Goal: Navigation & Orientation: Find specific page/section

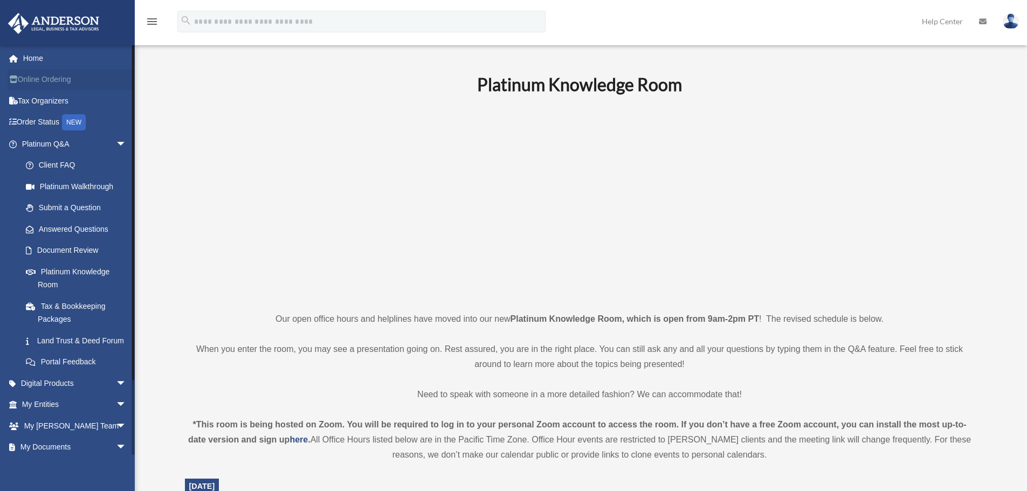
click at [50, 81] on link "Online Ordering" at bounding box center [75, 80] width 135 height 22
click at [58, 343] on link "Land Trust & Deed Forum" at bounding box center [79, 341] width 128 height 22
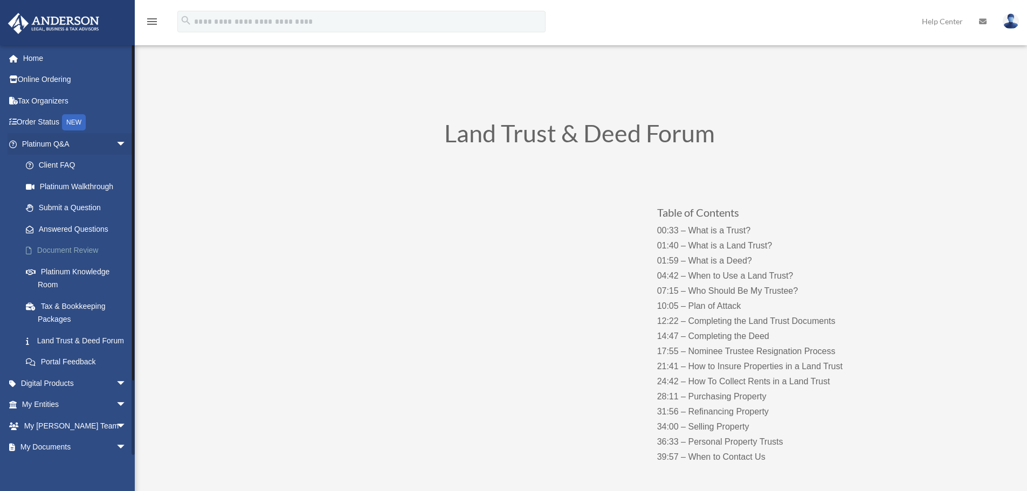
click at [68, 248] on link "Document Review" at bounding box center [79, 251] width 128 height 22
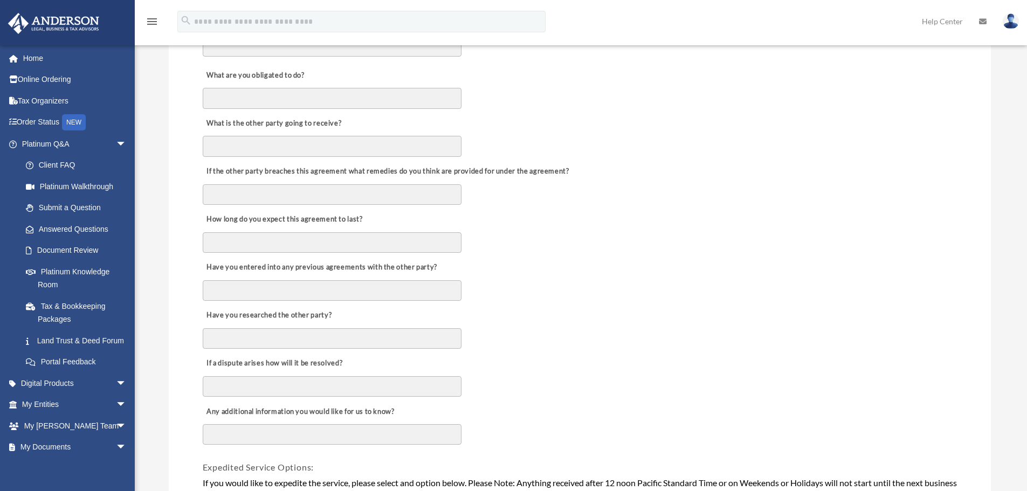
scroll to position [539, 0]
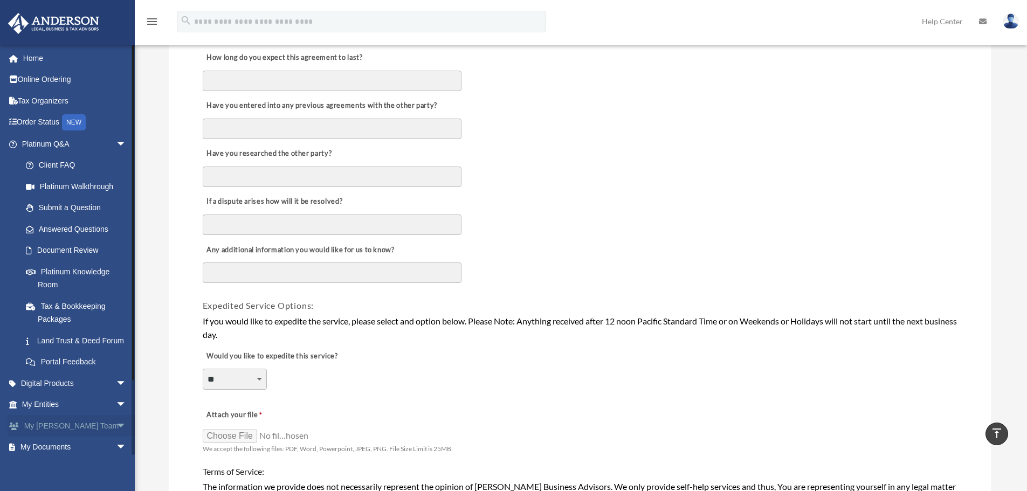
click at [74, 437] on link "My Anderson Team arrow_drop_down" at bounding box center [75, 426] width 135 height 22
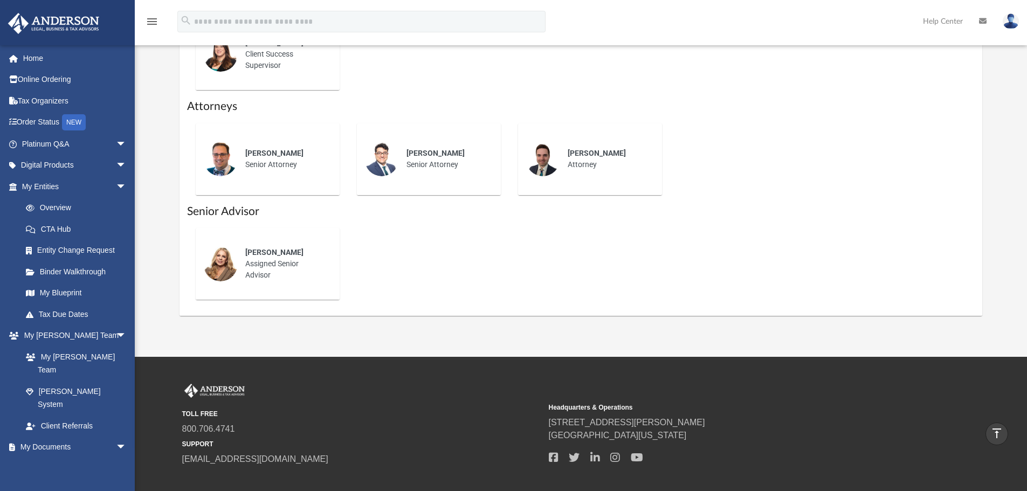
scroll to position [431, 0]
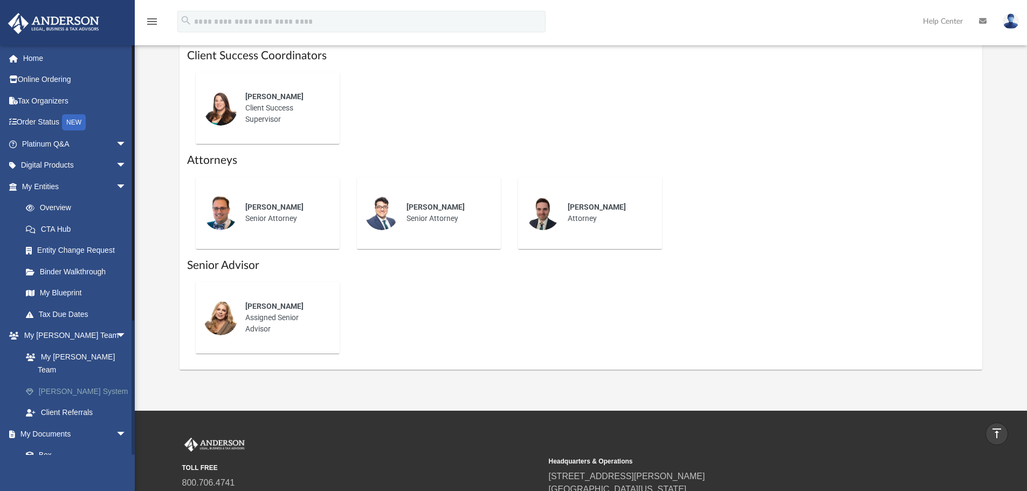
click at [78, 381] on link "[PERSON_NAME] System" at bounding box center [79, 392] width 128 height 22
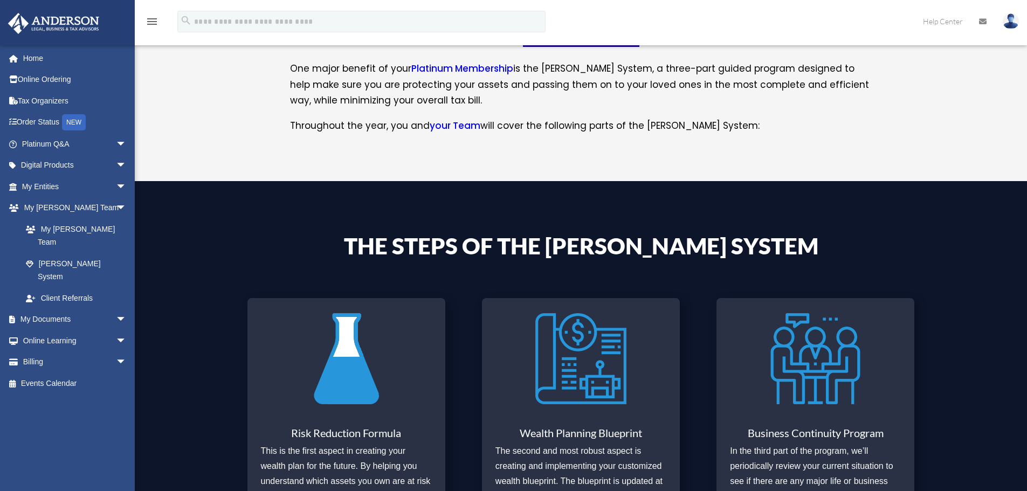
scroll to position [431, 0]
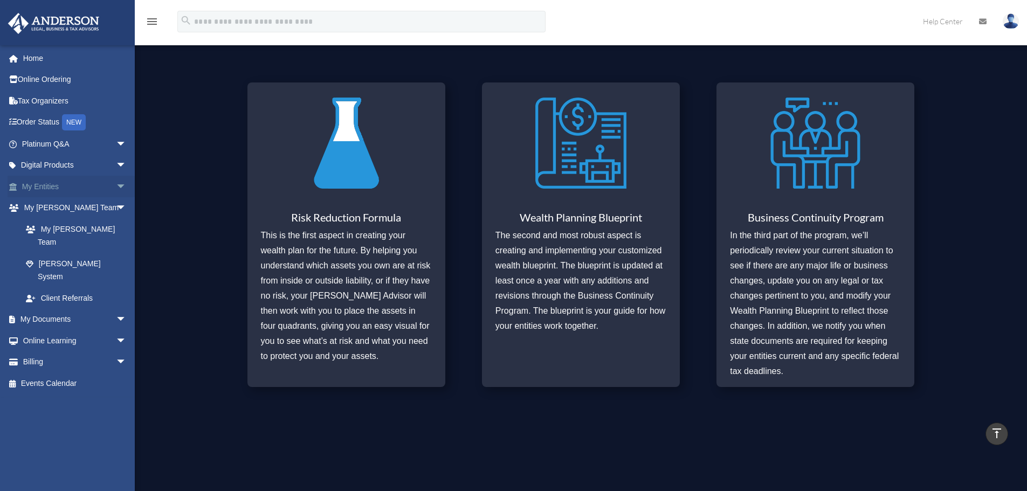
click at [92, 191] on link "My Entities arrow_drop_down" at bounding box center [75, 187] width 135 height 22
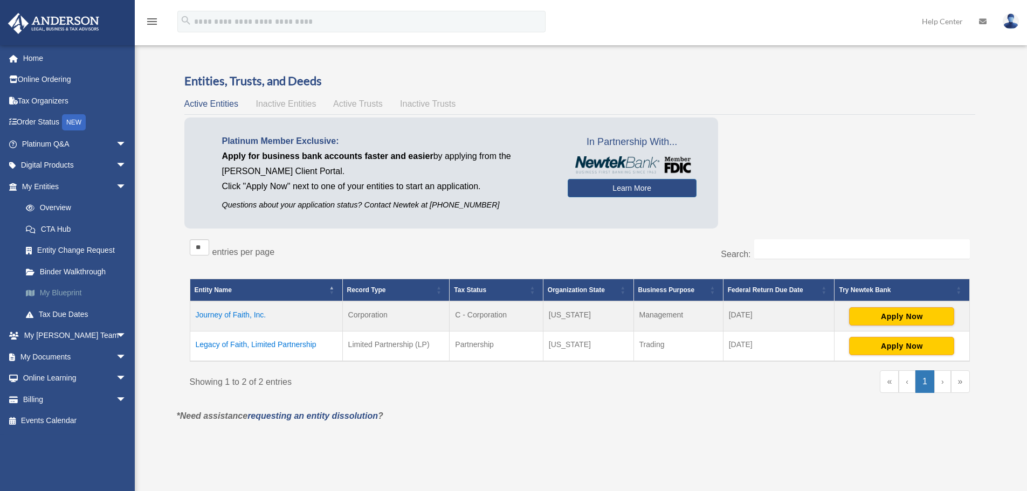
click at [69, 294] on link "My Blueprint" at bounding box center [79, 293] width 128 height 22
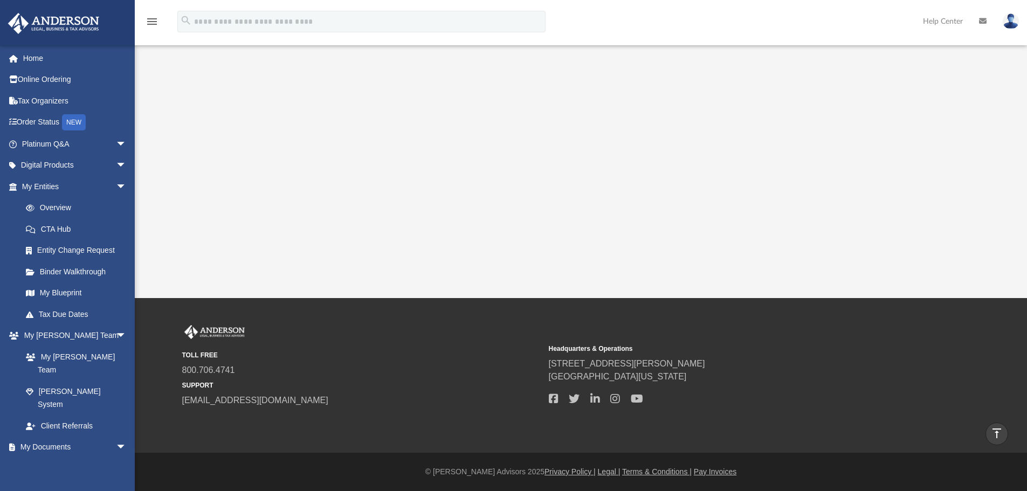
scroll to position [87, 0]
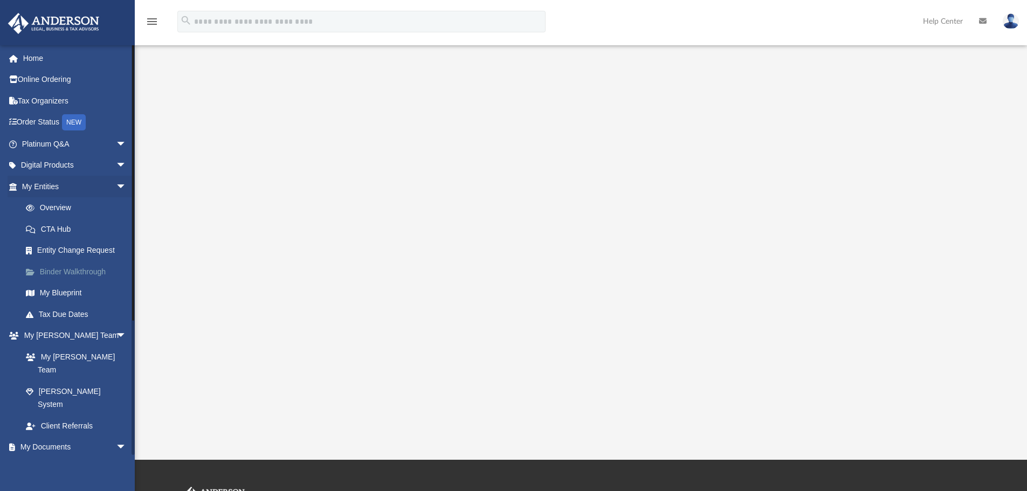
click at [67, 270] on link "Binder Walkthrough" at bounding box center [79, 272] width 128 height 22
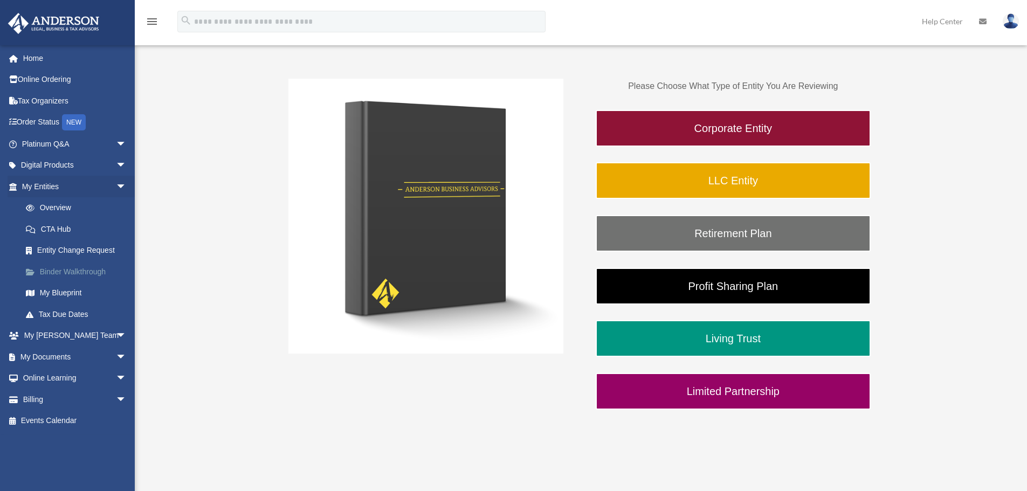
scroll to position [54, 0]
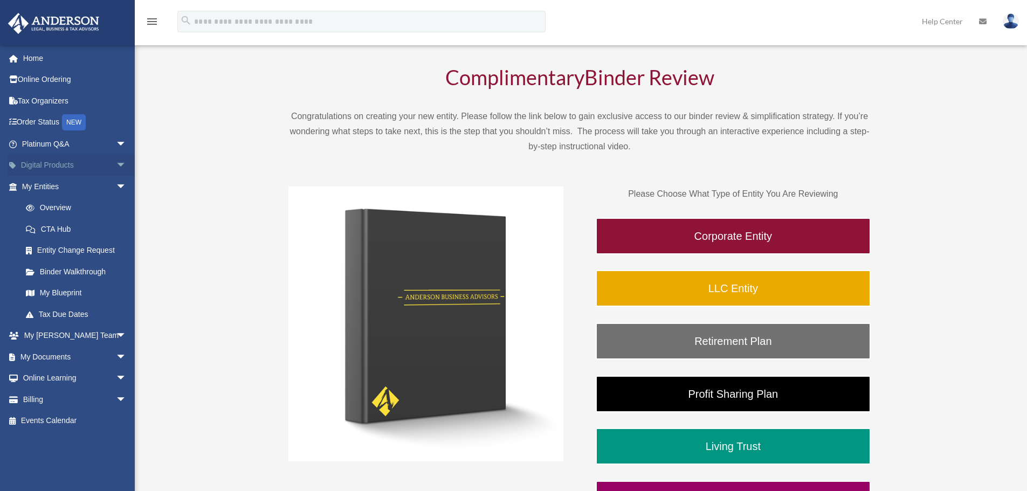
click at [116, 164] on span "arrow_drop_down" at bounding box center [127, 166] width 22 height 22
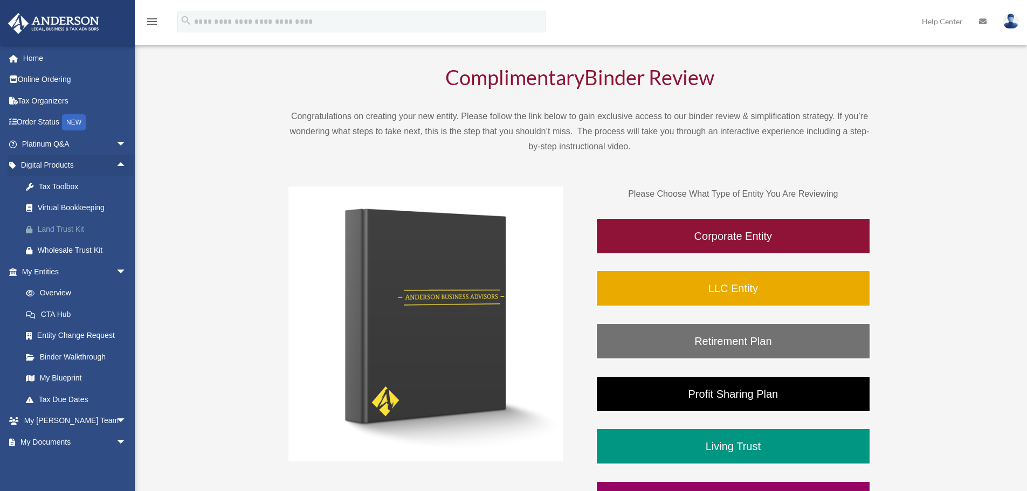
click at [77, 224] on div "Land Trust Kit" at bounding box center [84, 229] width 92 height 13
click at [116, 163] on span "arrow_drop_up" at bounding box center [127, 166] width 22 height 22
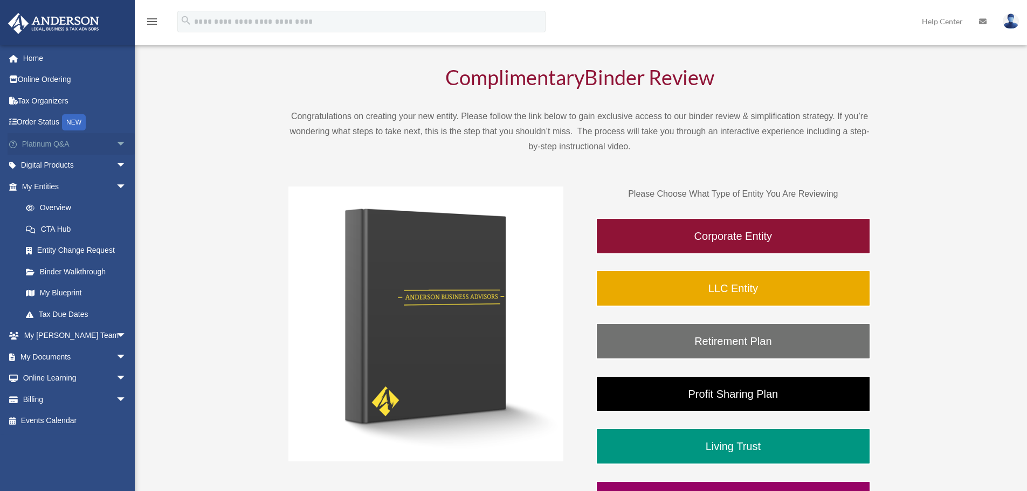
click at [116, 146] on span "arrow_drop_down" at bounding box center [127, 144] width 22 height 22
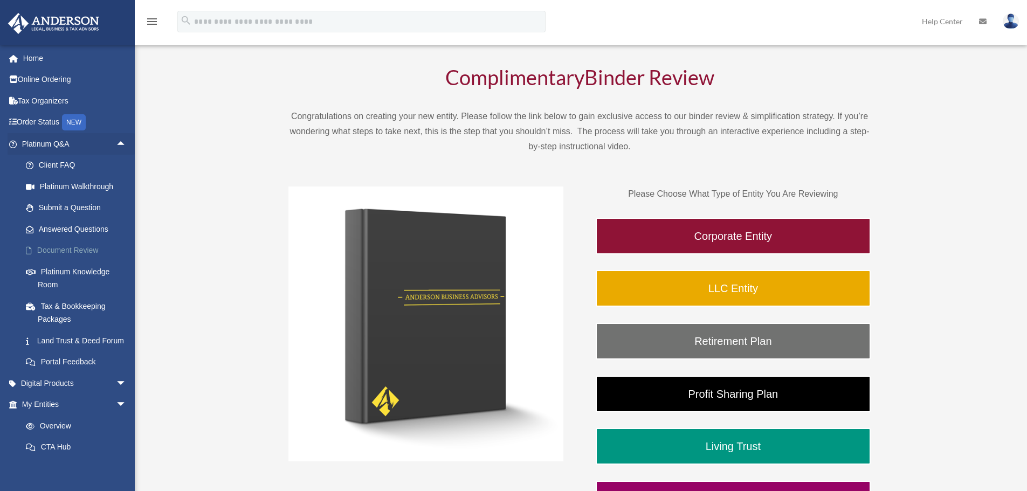
click at [107, 255] on link "Document Review" at bounding box center [79, 251] width 128 height 22
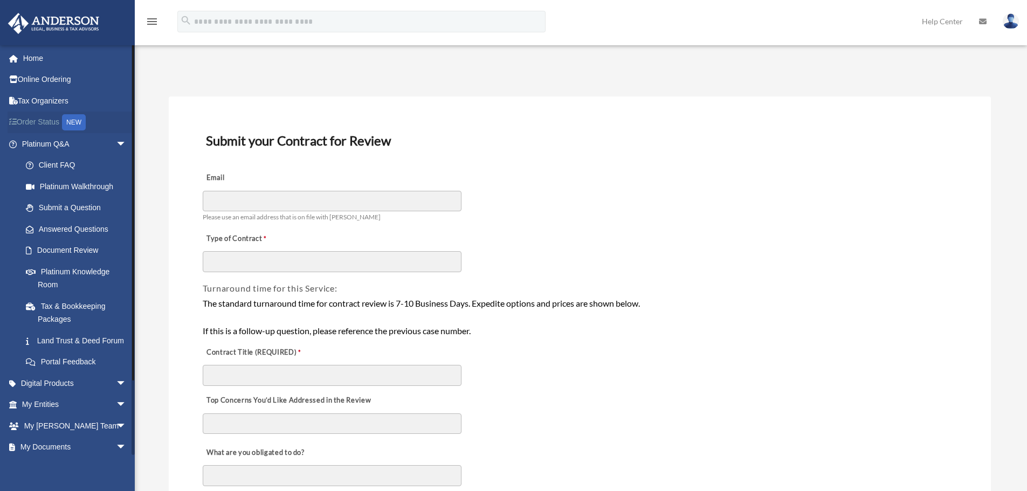
click at [77, 119] on div "NEW" at bounding box center [74, 122] width 24 height 16
click at [54, 50] on link "Home" at bounding box center [75, 58] width 135 height 22
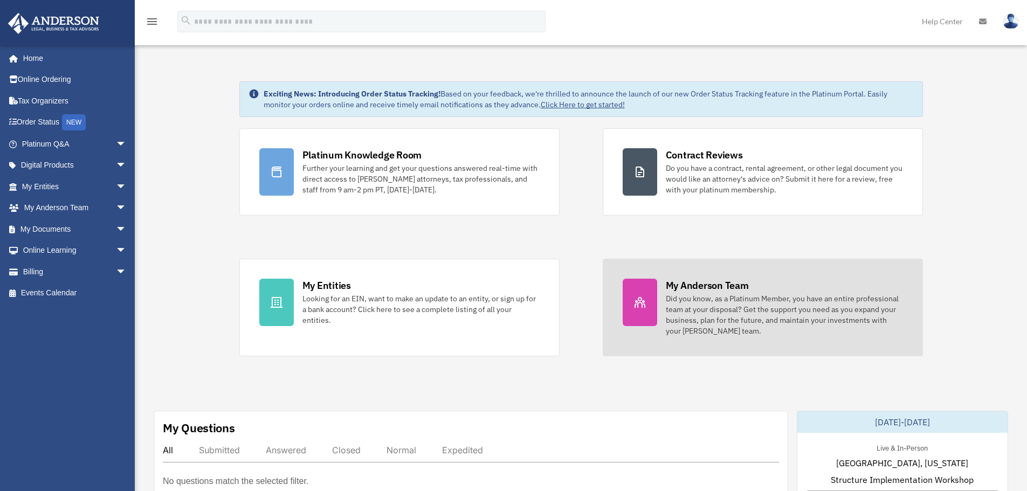
click at [810, 312] on div "Did you know, as a Platinum Member, you have an entire professional team at you…" at bounding box center [784, 314] width 237 height 43
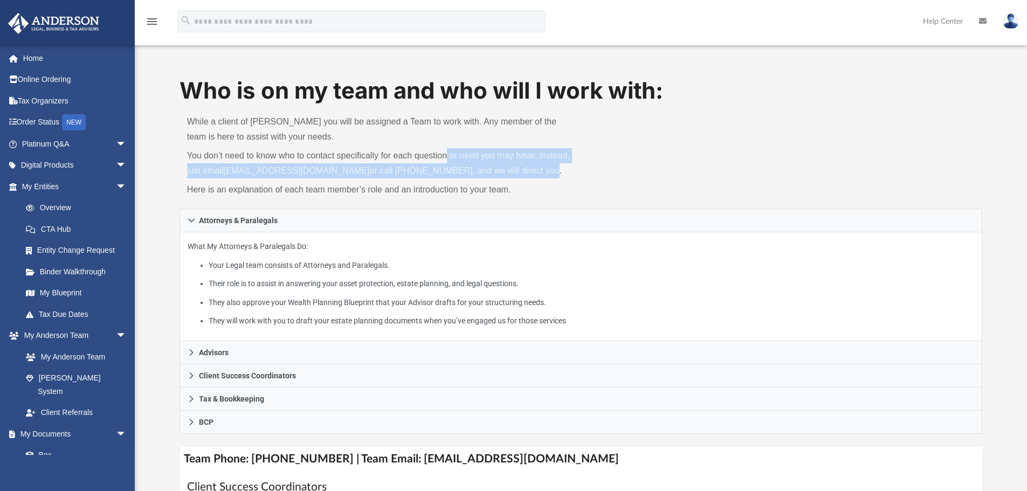
drag, startPoint x: 446, startPoint y: 156, endPoint x: 615, endPoint y: 164, distance: 168.4
click at [622, 163] on div "Who is on my team and who will I work with: While a client of Anderson you will…" at bounding box center [581, 142] width 803 height 134
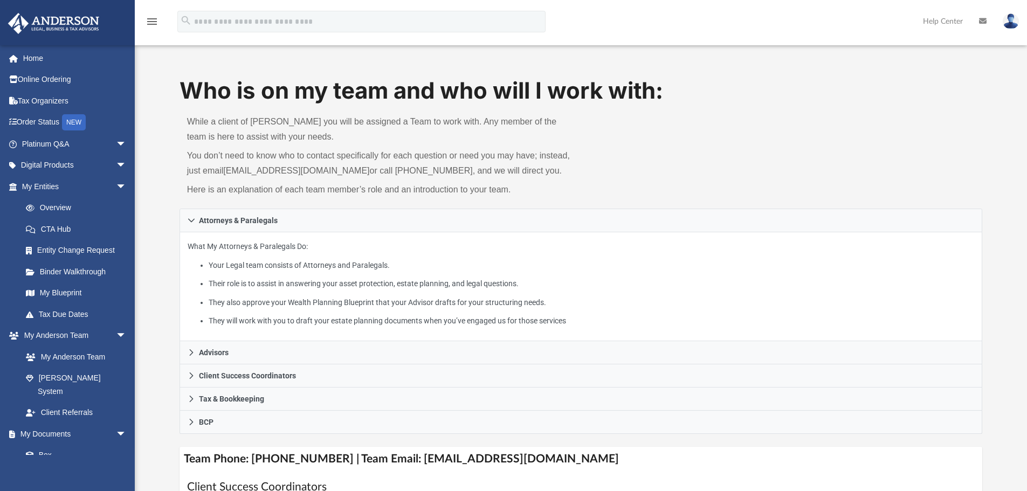
click at [293, 204] on div "While a client of Anderson you will be assigned a Team to work with. Any member…" at bounding box center [381, 158] width 402 height 102
drag, startPoint x: 255, startPoint y: 176, endPoint x: 318, endPoint y: 175, distance: 63.1
click at [318, 175] on p "You don’t need to know who to contact specifically for each question or need yo…" at bounding box center [380, 163] width 387 height 30
click at [329, 203] on div "While a client of Anderson you will be assigned a Team to work with. Any member…" at bounding box center [381, 158] width 402 height 102
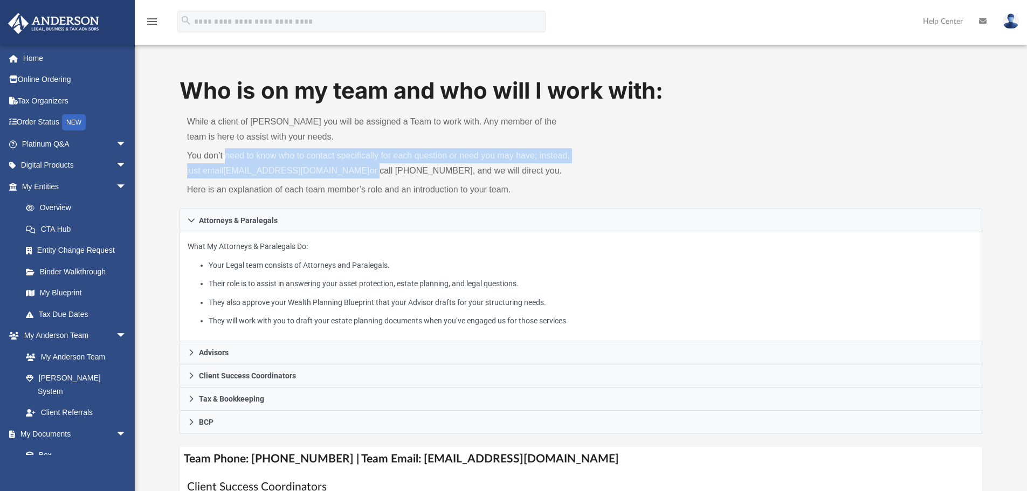
drag, startPoint x: 225, startPoint y: 158, endPoint x: 299, endPoint y: 181, distance: 77.2
click at [361, 168] on p "You don’t need to know who to contact specifically for each question or need yo…" at bounding box center [380, 163] width 387 height 30
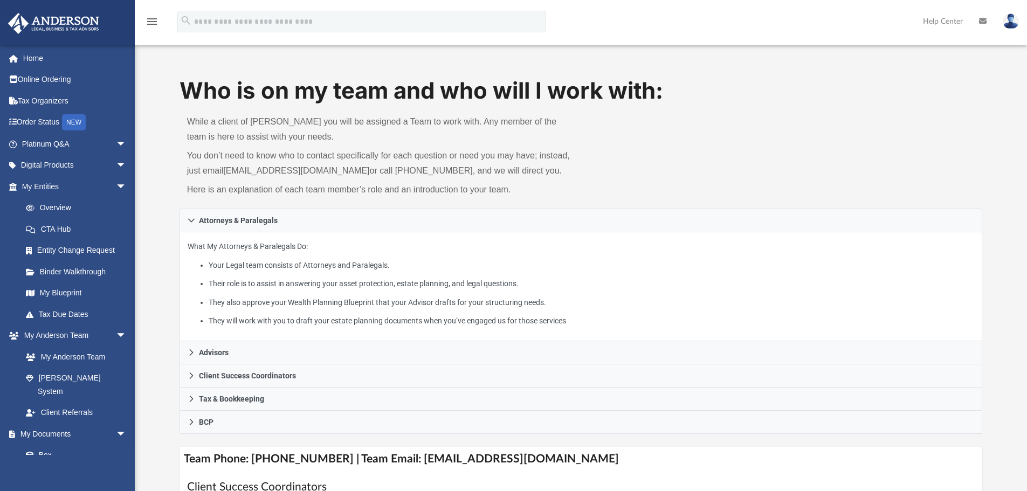
click at [254, 186] on p "Here is an explanation of each team member’s role and an introduction to your t…" at bounding box center [380, 189] width 387 height 15
drag, startPoint x: 212, startPoint y: 169, endPoint x: 288, endPoint y: 171, distance: 76.0
click at [288, 171] on p "You don’t need to know who to contact specifically for each question or need yo…" at bounding box center [380, 163] width 387 height 30
drag, startPoint x: 334, startPoint y: 186, endPoint x: 559, endPoint y: 201, distance: 225.3
click at [559, 201] on div "While a client of Anderson you will be assigned a Team to work with. Any member…" at bounding box center [381, 158] width 402 height 102
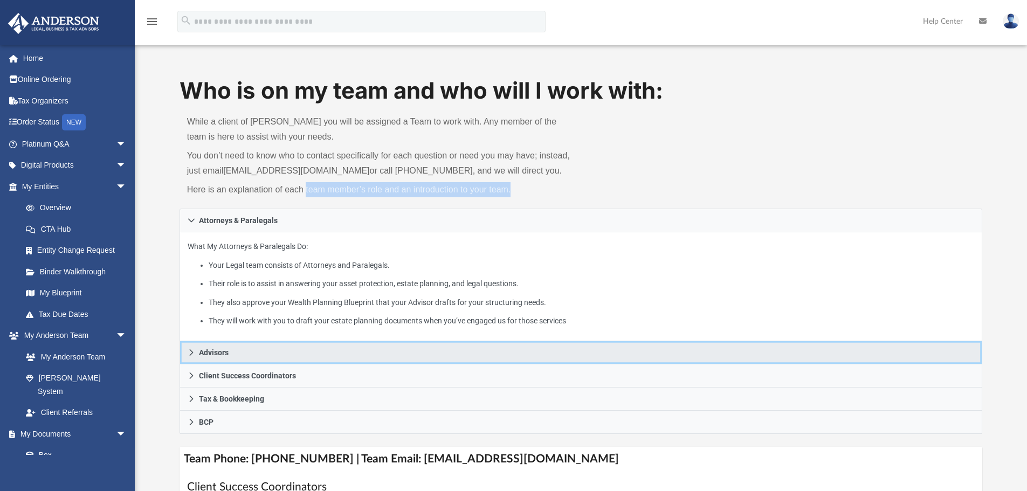
click at [241, 357] on link "Advisors" at bounding box center [581, 352] width 803 height 23
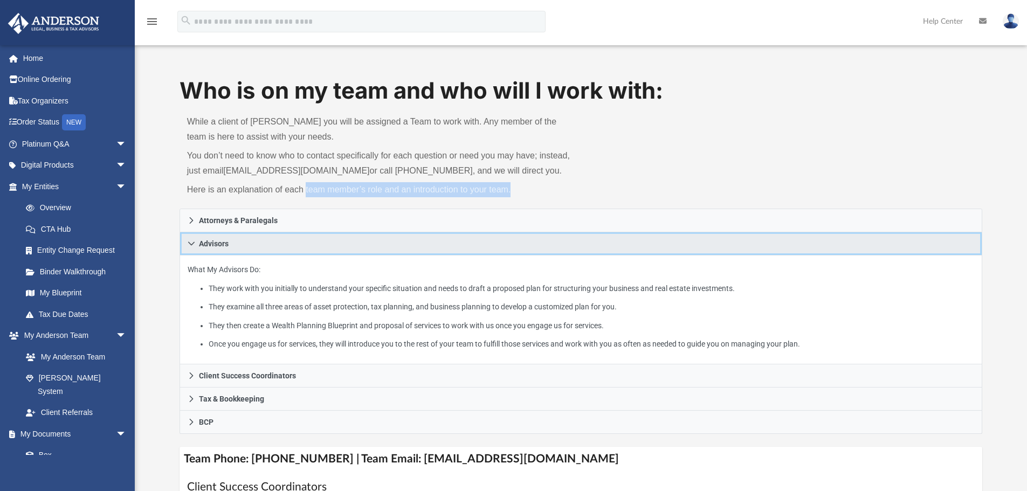
scroll to position [108, 0]
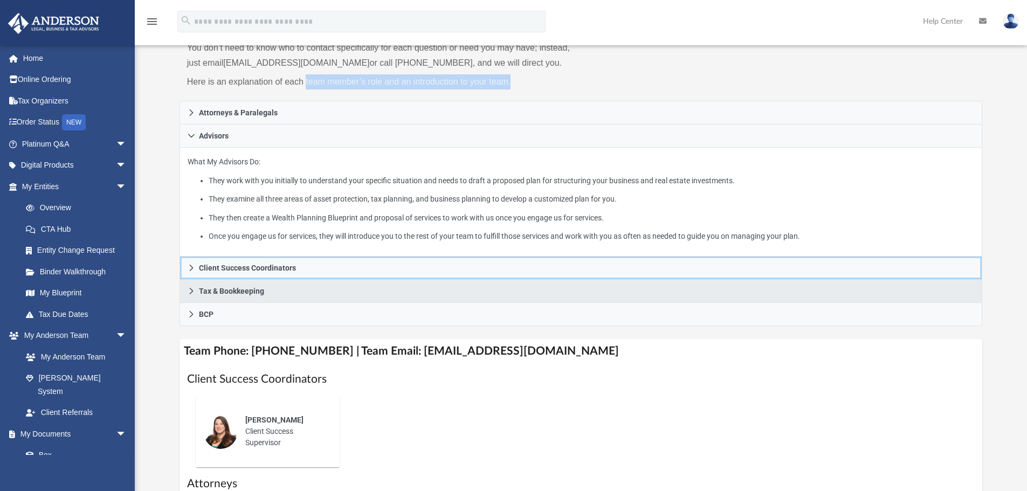
click at [291, 272] on span "Client Success Coordinators" at bounding box center [247, 268] width 97 height 8
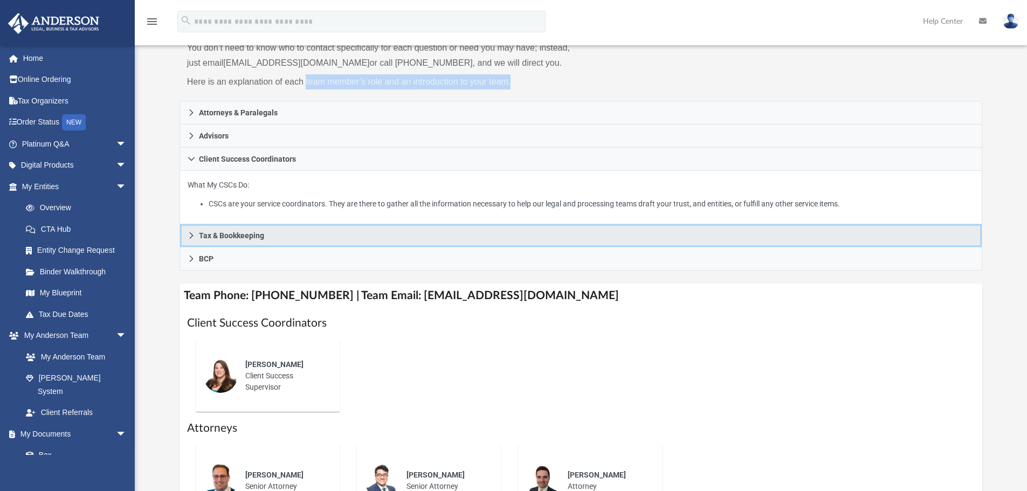
click at [306, 236] on link "Tax & Bookkeeping" at bounding box center [581, 235] width 803 height 23
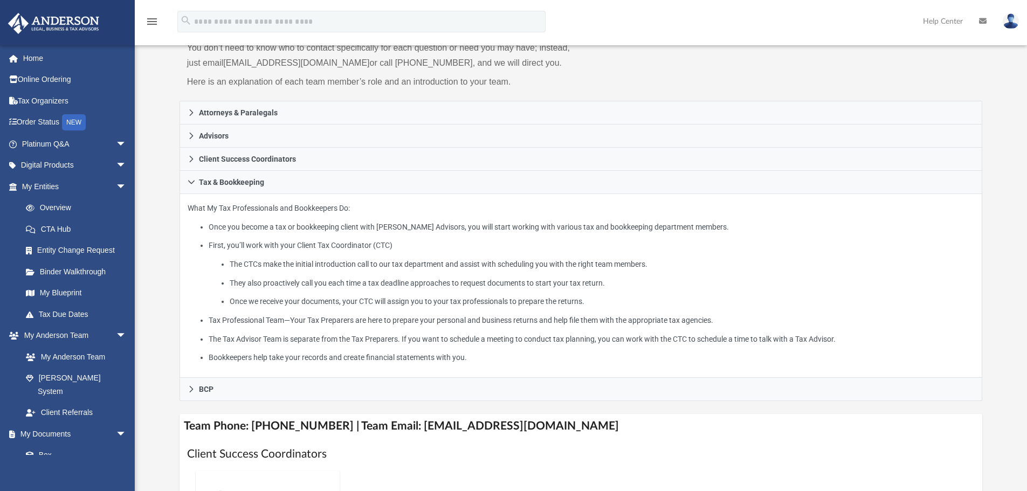
click at [264, 404] on div "Who is on my team and who will I work with: While a client of Anderson you will…" at bounding box center [581, 367] width 803 height 801
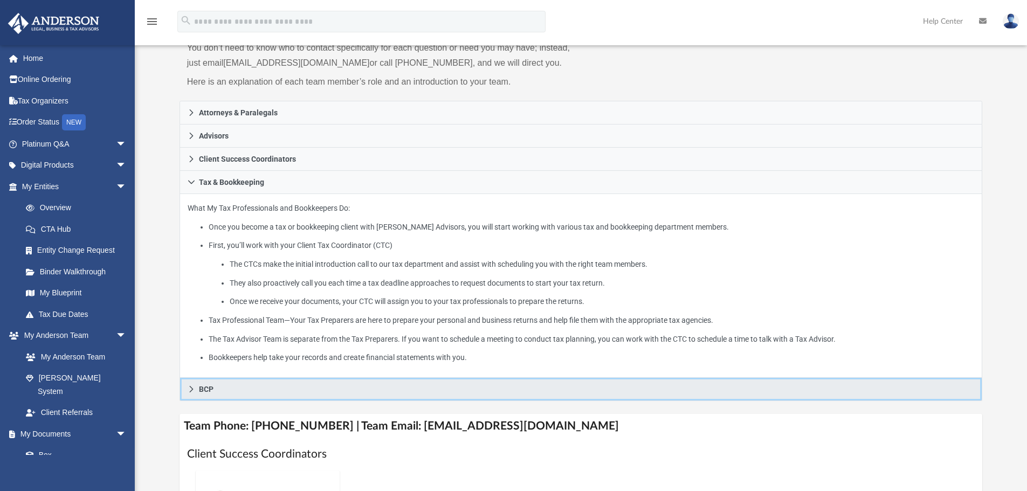
click at [265, 392] on link "BCP" at bounding box center [581, 389] width 803 height 23
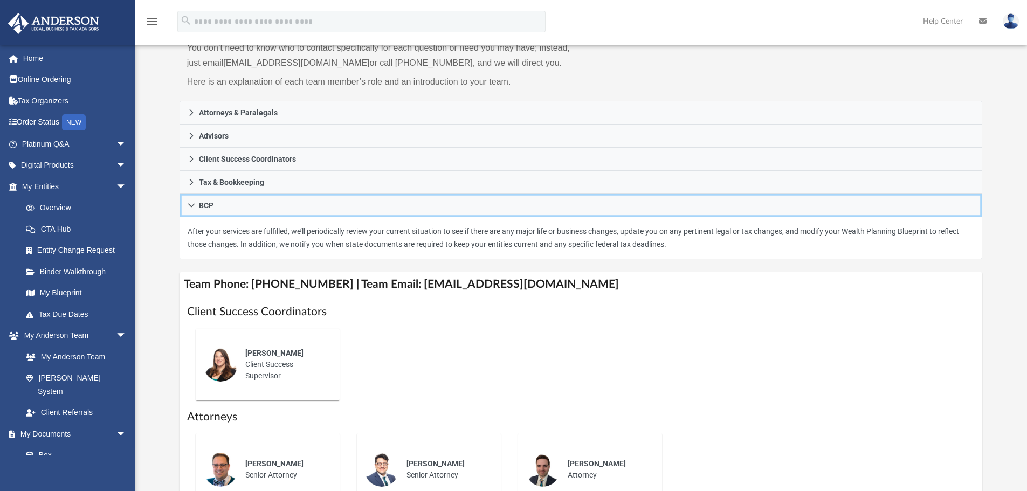
scroll to position [0, 0]
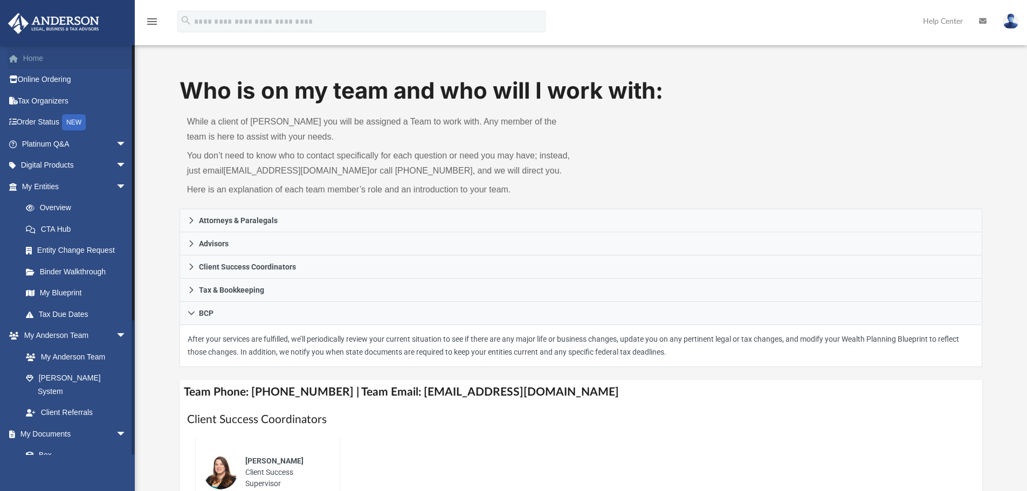
click at [79, 54] on link "Home" at bounding box center [75, 58] width 135 height 22
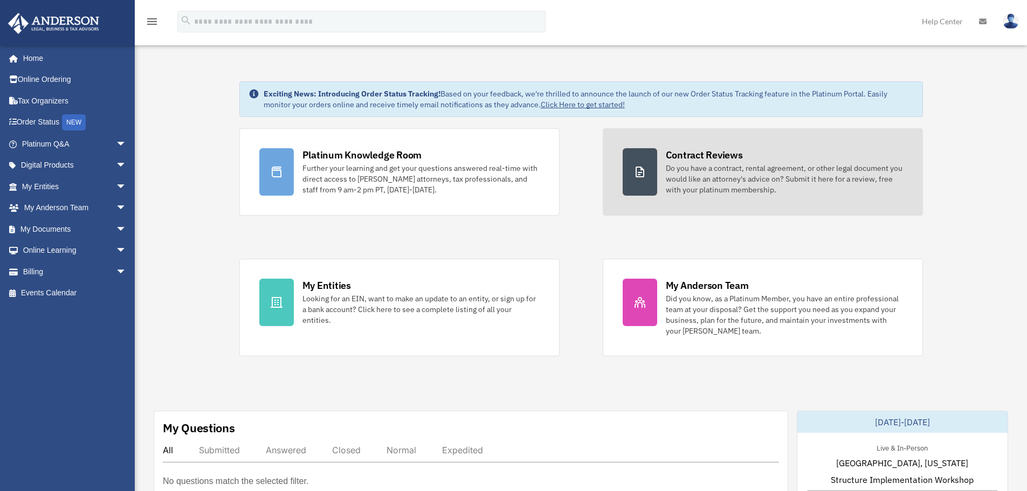
click at [746, 188] on div "Do you have a contract, rental agreement, or other legal document you would lik…" at bounding box center [784, 179] width 237 height 32
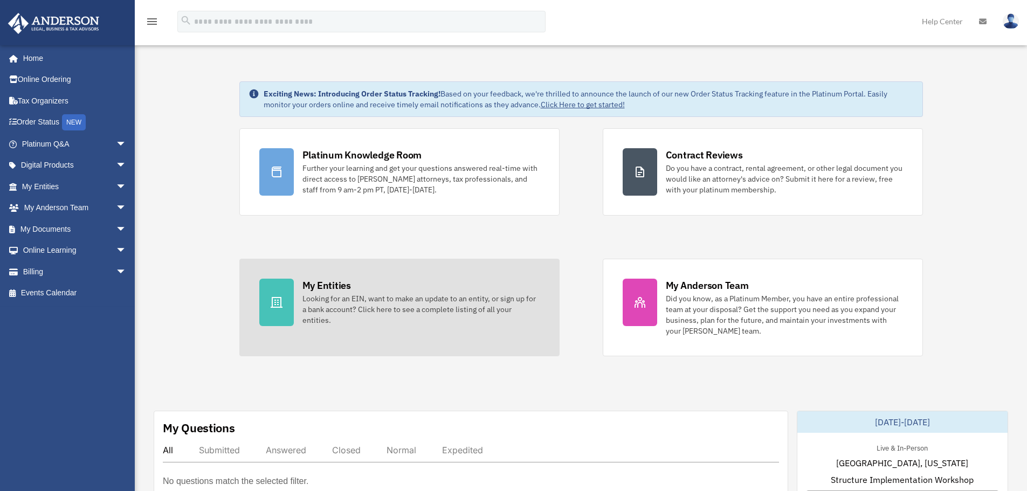
click at [466, 287] on div "My Entities Looking for an EIN, want to make an update to an entity, or sign up…" at bounding box center [420, 302] width 237 height 47
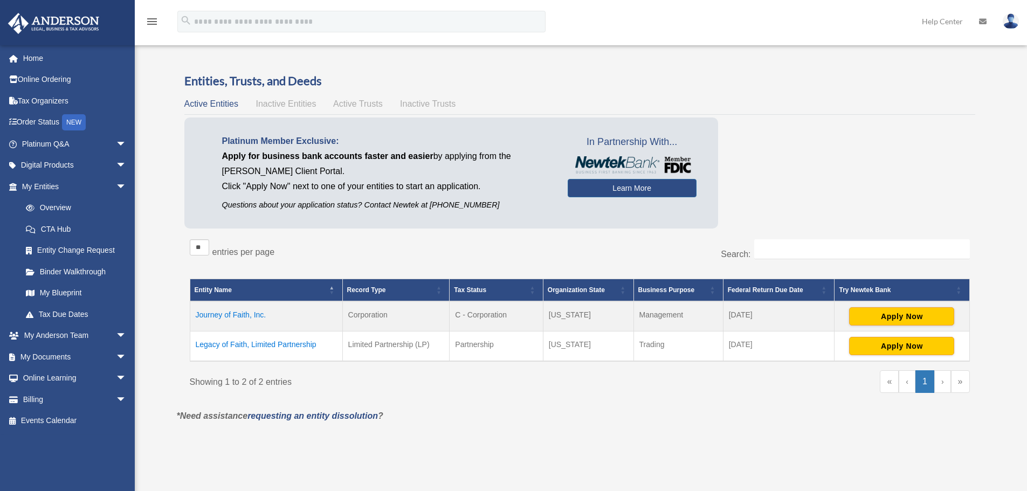
scroll to position [162, 0]
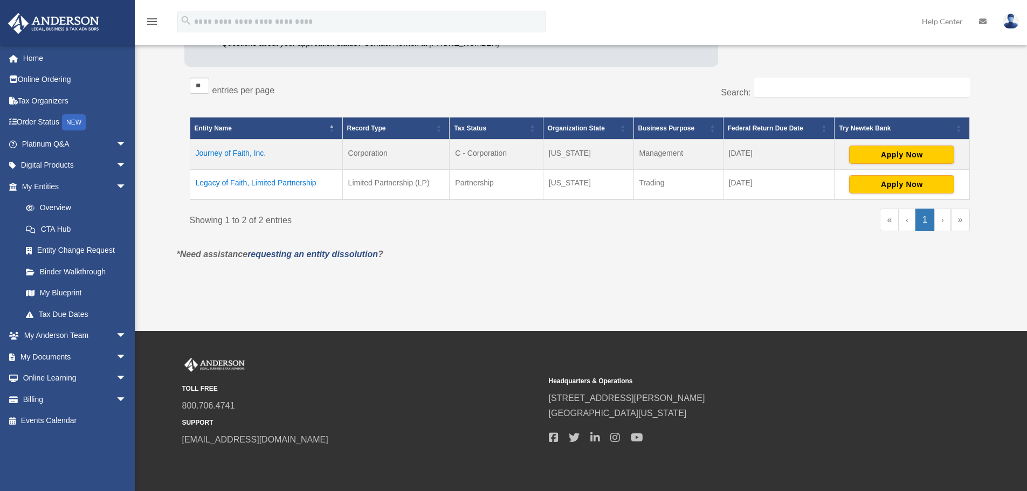
click at [942, 225] on link "›" at bounding box center [942, 220] width 17 height 23
